Goal: Entertainment & Leisure: Consume media (video, audio)

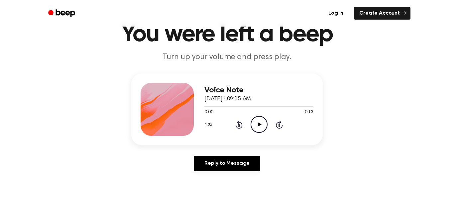
click at [258, 123] on icon "Play Audio" at bounding box center [259, 124] width 17 height 17
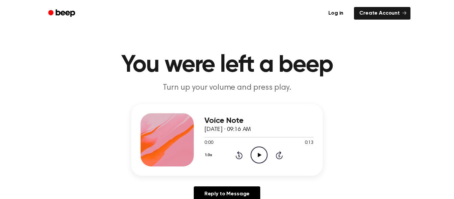
click at [257, 158] on icon "Play Audio" at bounding box center [259, 155] width 17 height 17
click at [257, 158] on icon "Pause Audio" at bounding box center [259, 155] width 17 height 17
click at [241, 155] on icon "Rewind 5 seconds" at bounding box center [239, 155] width 7 height 9
click at [258, 156] on icon at bounding box center [260, 155] width 4 height 4
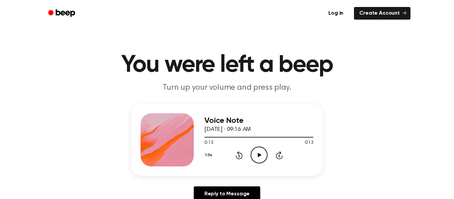
click at [258, 156] on icon at bounding box center [260, 155] width 4 height 4
click at [258, 156] on icon at bounding box center [259, 155] width 3 height 4
click at [254, 155] on icon "Play Audio" at bounding box center [259, 155] width 17 height 17
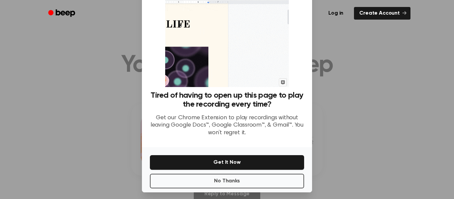
scroll to position [43, 0]
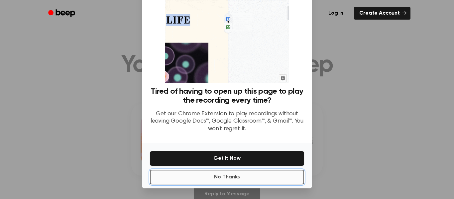
click at [278, 175] on button "No Thanks" at bounding box center [227, 177] width 154 height 15
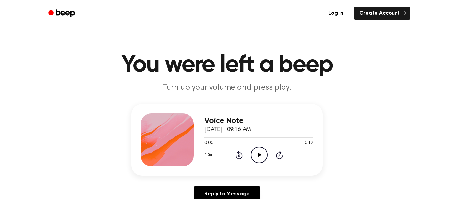
click at [257, 153] on icon "Play Audio" at bounding box center [259, 155] width 17 height 17
click at [257, 153] on icon "Pause Audio" at bounding box center [259, 155] width 17 height 17
click at [262, 157] on icon "Play Audio" at bounding box center [259, 155] width 17 height 17
click at [262, 156] on icon "Play Audio" at bounding box center [259, 155] width 17 height 17
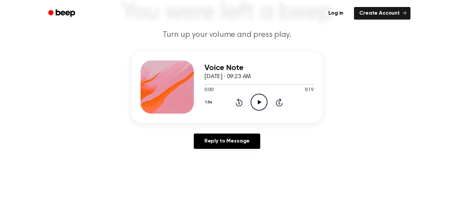
scroll to position [49, 0]
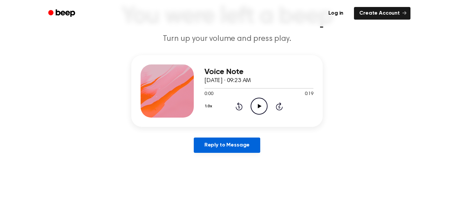
click at [222, 149] on link "Reply to Message" at bounding box center [227, 145] width 67 height 15
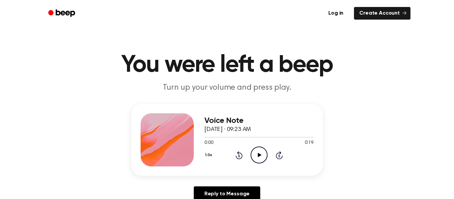
click at [256, 160] on icon "Play Audio" at bounding box center [259, 155] width 17 height 17
click at [254, 156] on icon "Play Audio" at bounding box center [259, 155] width 17 height 17
